Goal: Information Seeking & Learning: Learn about a topic

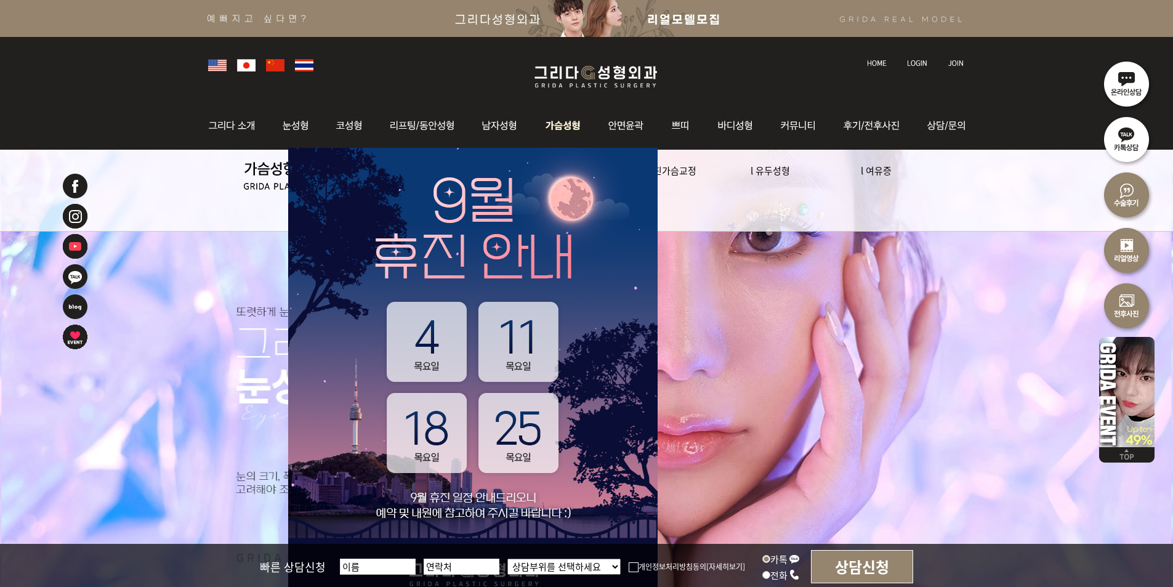
click at [560, 128] on img at bounding box center [563, 126] width 63 height 48
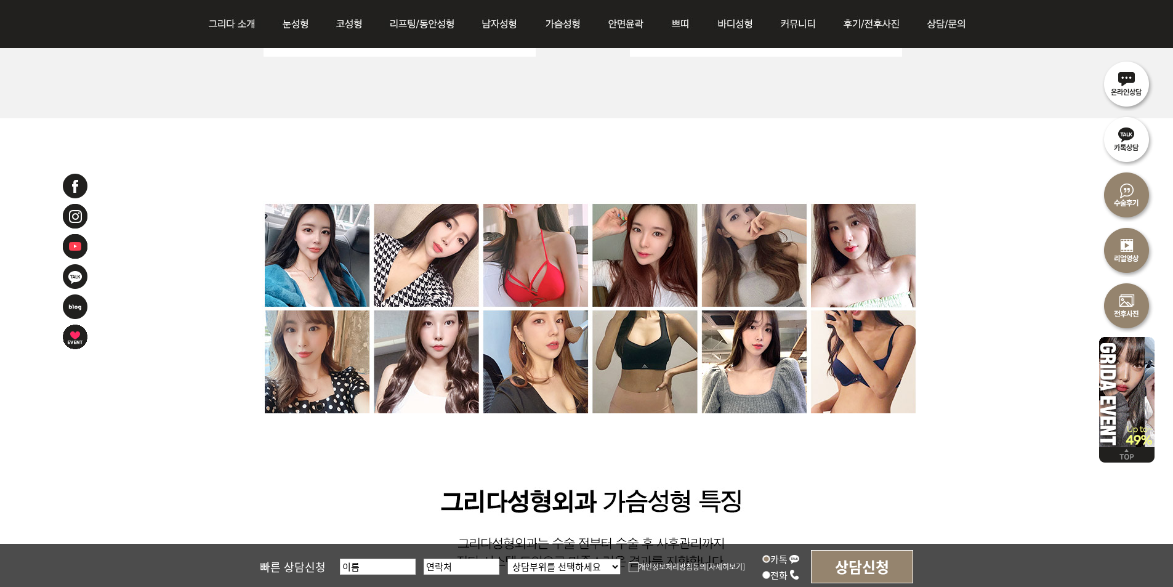
scroll to position [3662, 0]
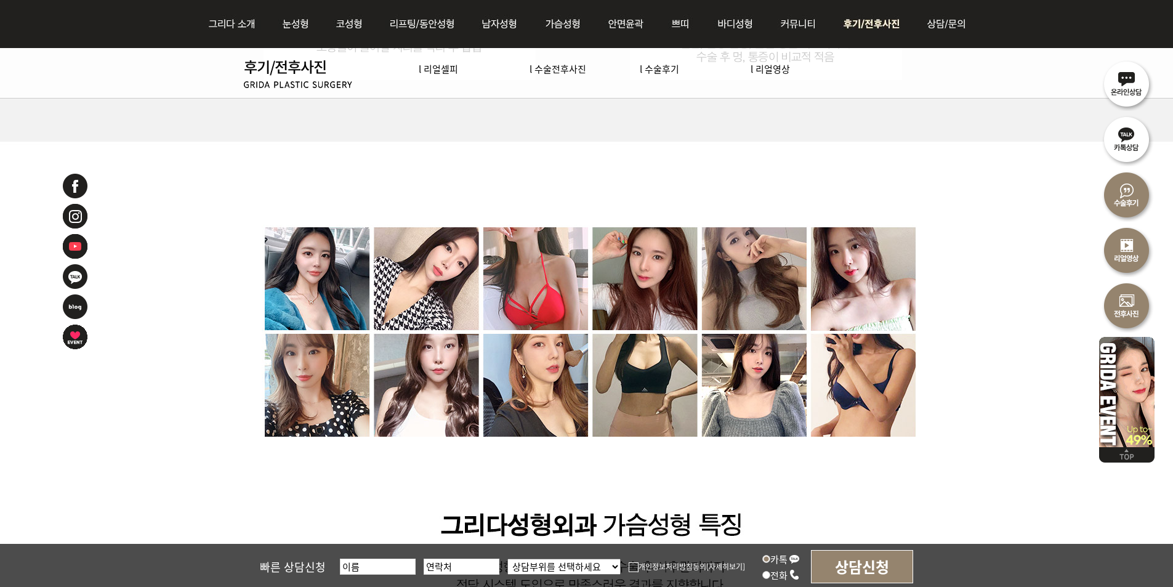
click at [853, 24] on img at bounding box center [874, 24] width 86 height 48
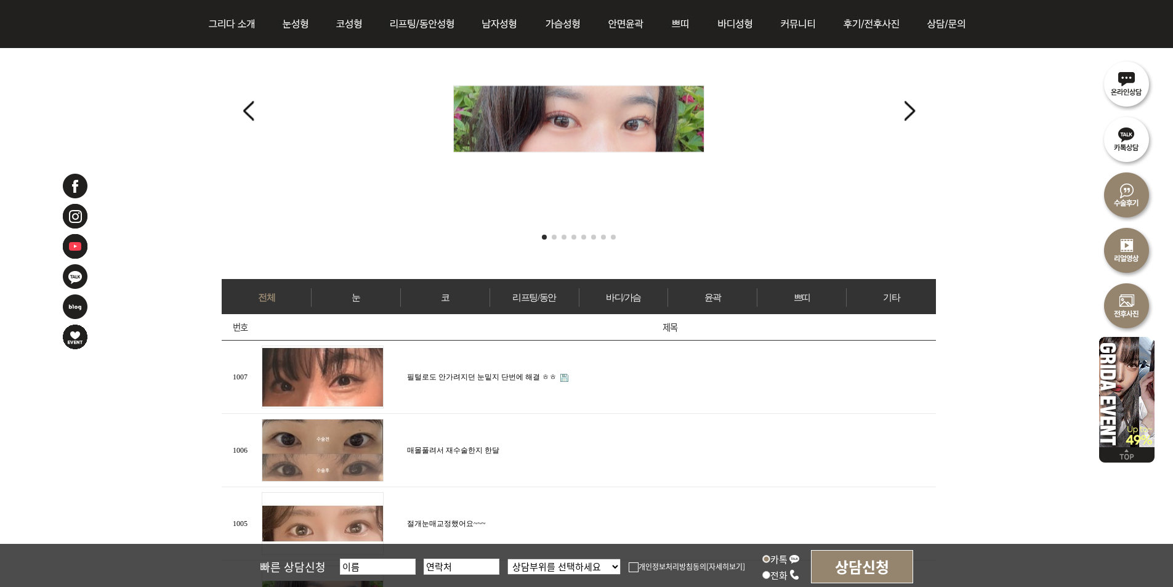
scroll to position [370, 0]
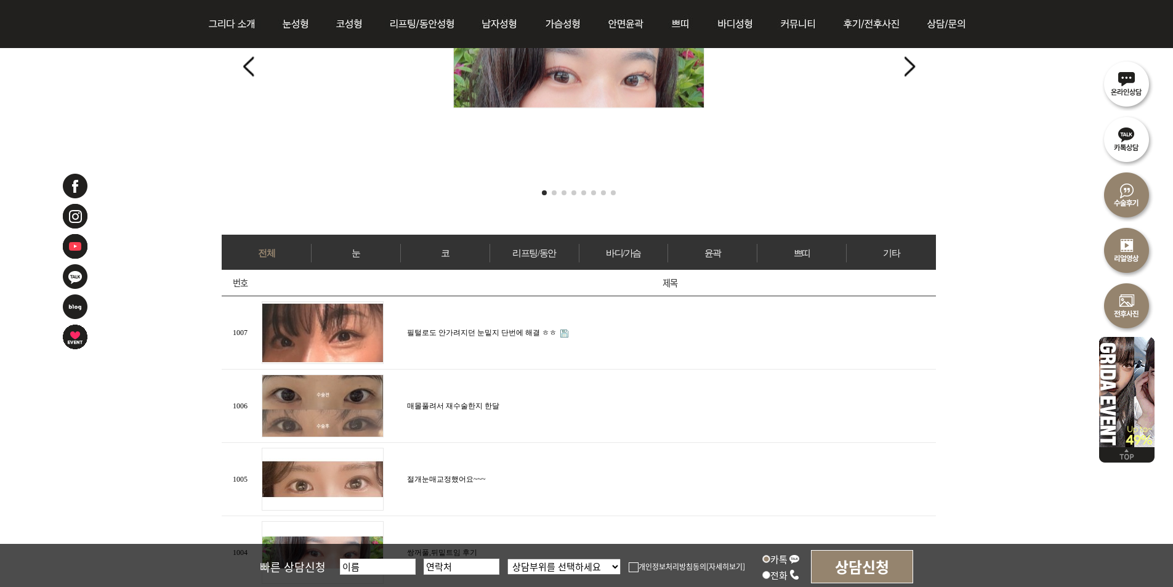
click at [649, 250] on link "바디/가슴" at bounding box center [624, 253] width 89 height 18
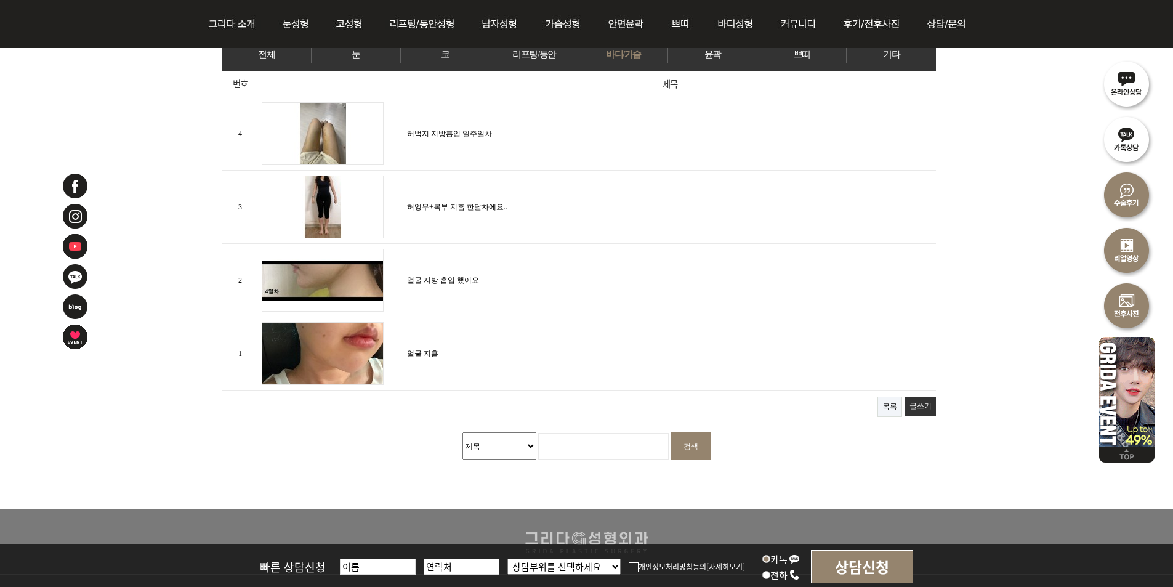
scroll to position [720, 0]
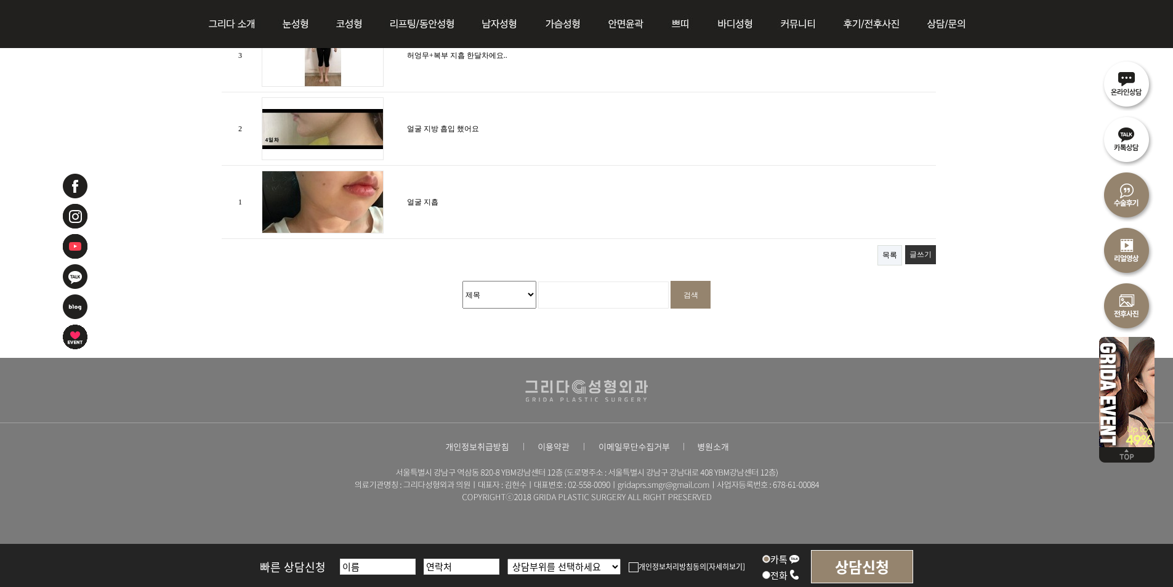
click at [525, 292] on select "제목 내용 제목+내용 회원아이디 회원아이디(코) 글쓴이 글쓴이(코)" at bounding box center [500, 295] width 74 height 28
click at [583, 197] on td "얼굴 지흡" at bounding box center [670, 202] width 532 height 73
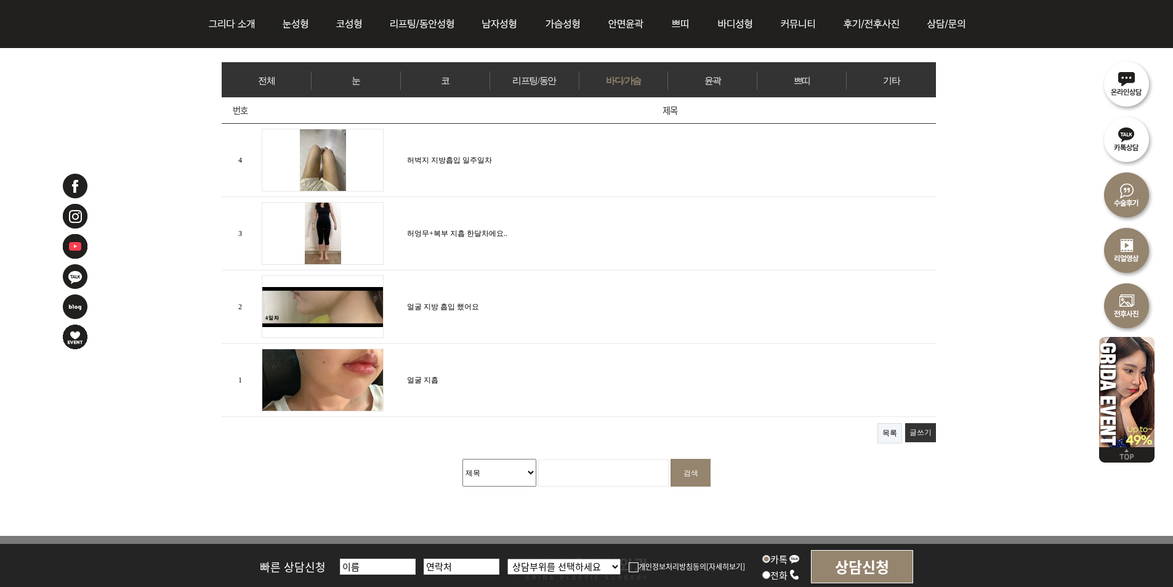
scroll to position [535, 0]
